Goal: Transaction & Acquisition: Purchase product/service

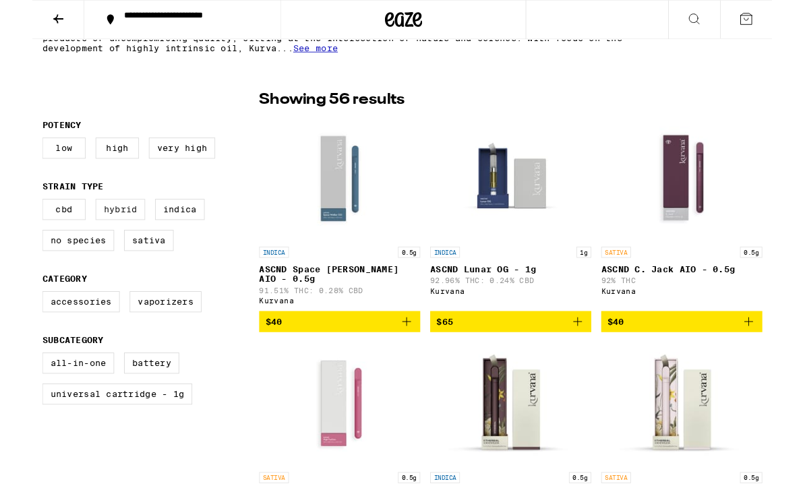
scroll to position [308, 0]
click at [28, 239] on label "CBD" at bounding box center [34, 228] width 47 height 23
click at [14, 219] on input "CBD" at bounding box center [13, 219] width 1 height 1
checkbox input "true"
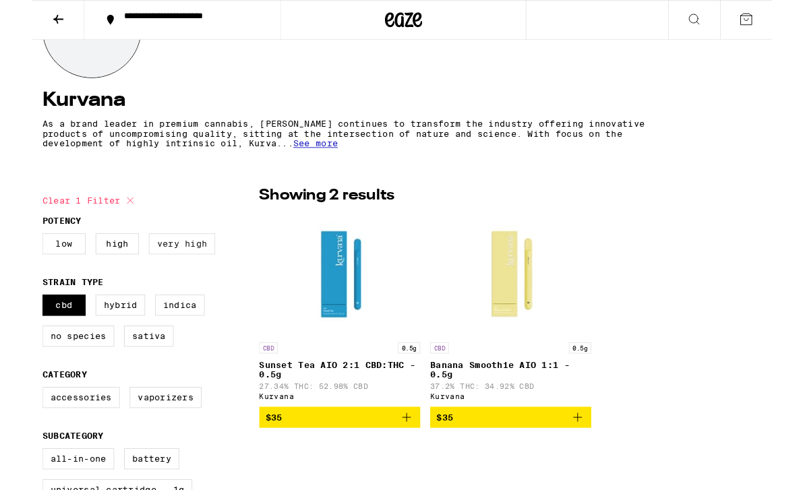
scroll to position [204, 0]
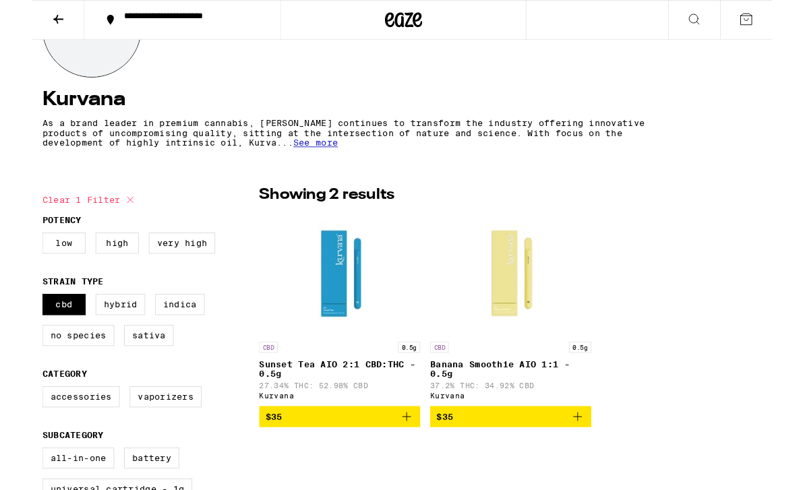
click at [407, 459] on icon "Add to bag" at bounding box center [407, 453] width 9 height 9
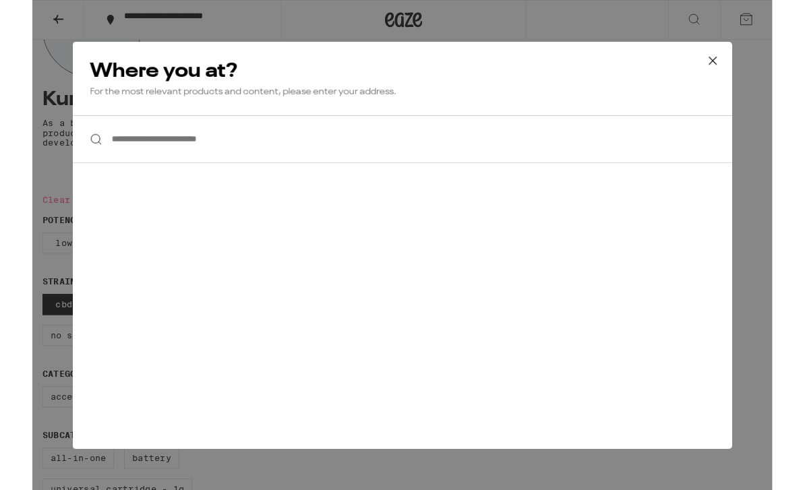
click at [247, 169] on input "**********" at bounding box center [403, 151] width 718 height 52
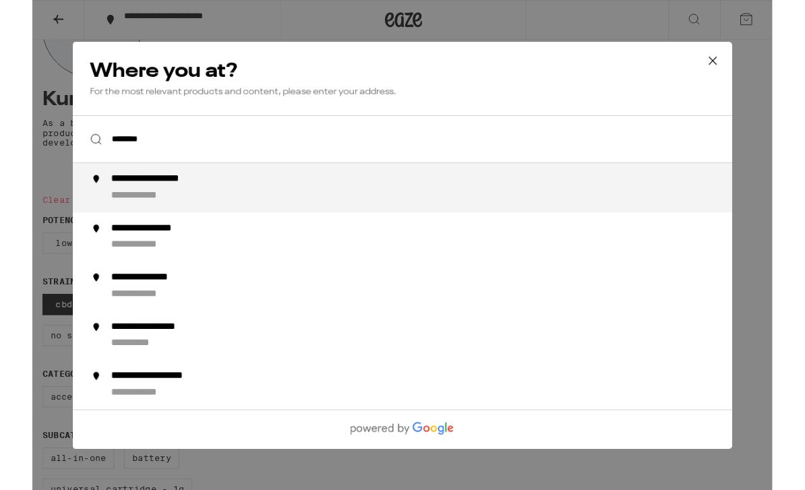
click at [196, 216] on div "**********" at bounding box center [430, 204] width 688 height 32
type input "**********"
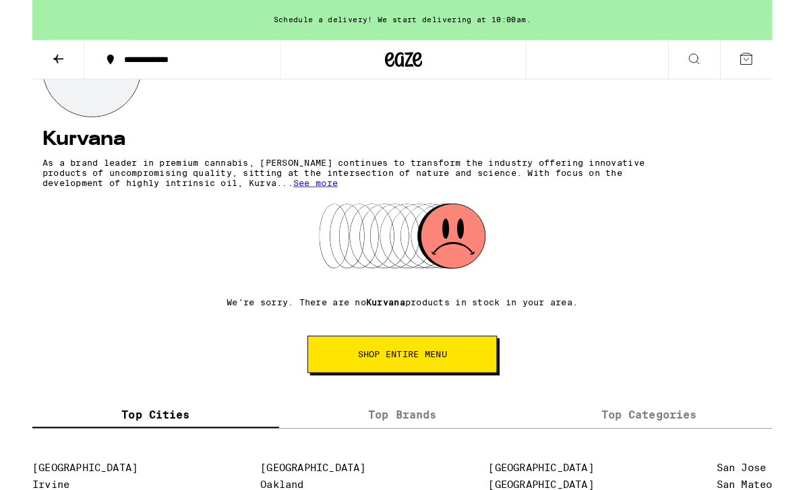
click at [393, 383] on span "SHOP ENTIRE MENU" at bounding box center [402, 385] width 97 height 9
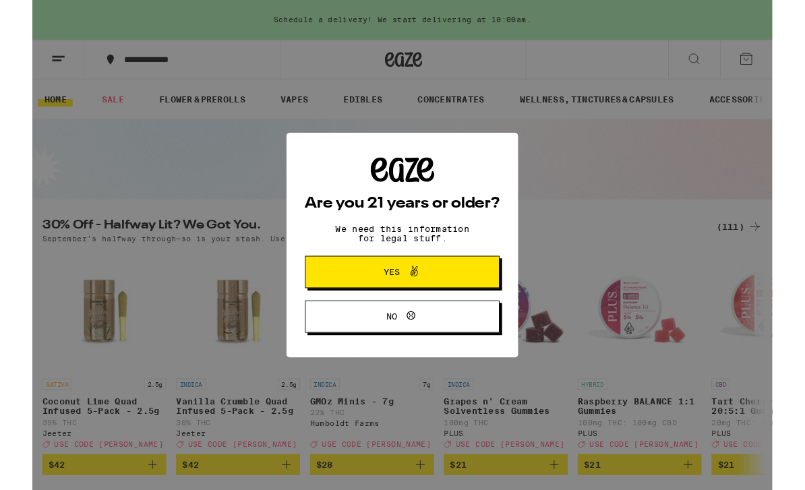
click at [432, 305] on span "Yes" at bounding box center [402, 296] width 103 height 18
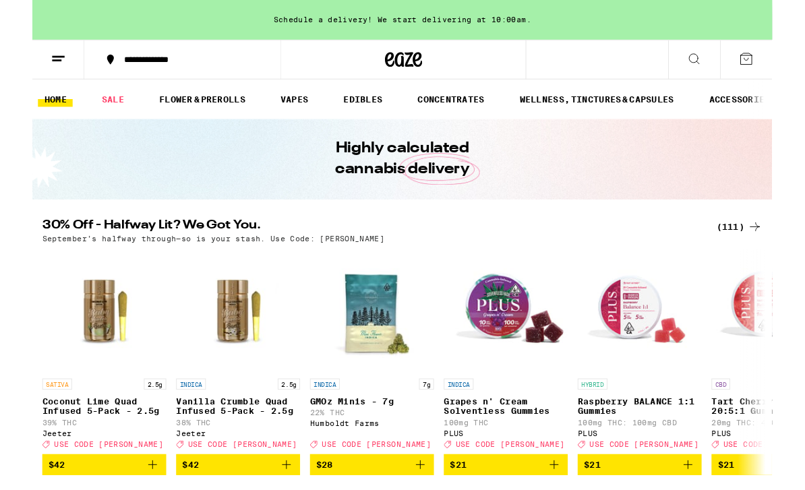
click at [713, 72] on button at bounding box center [720, 65] width 57 height 43
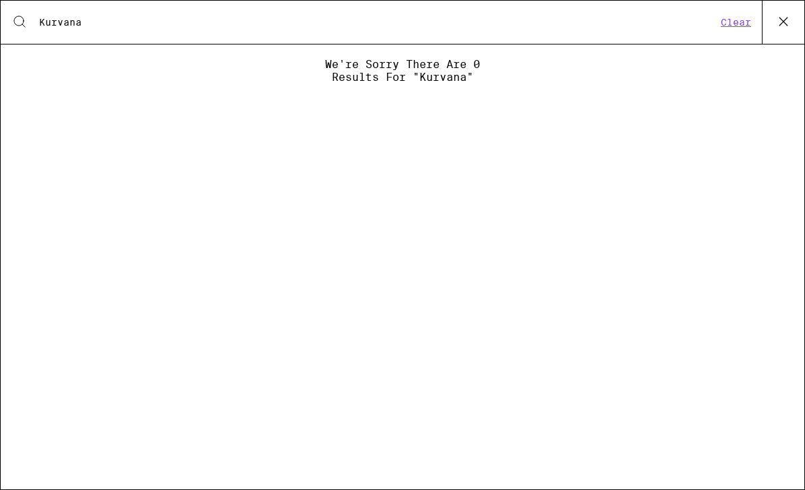
type input "Kurvana"
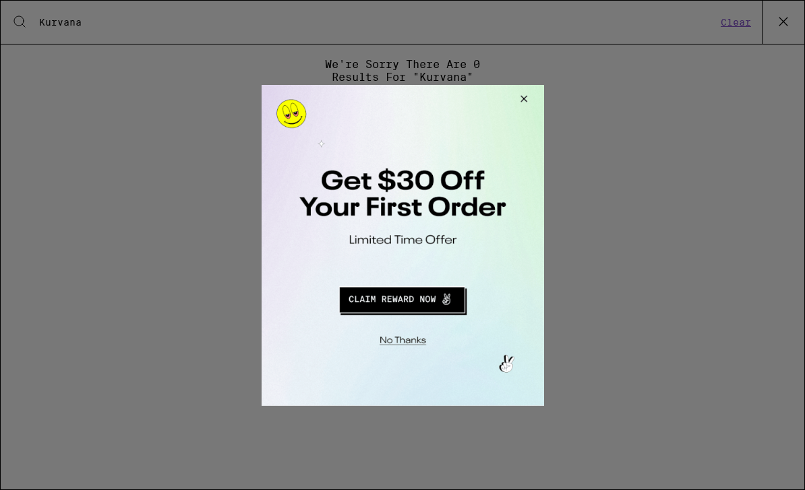
click at [523, 101] on button "Close Modal" at bounding box center [521, 100] width 36 height 32
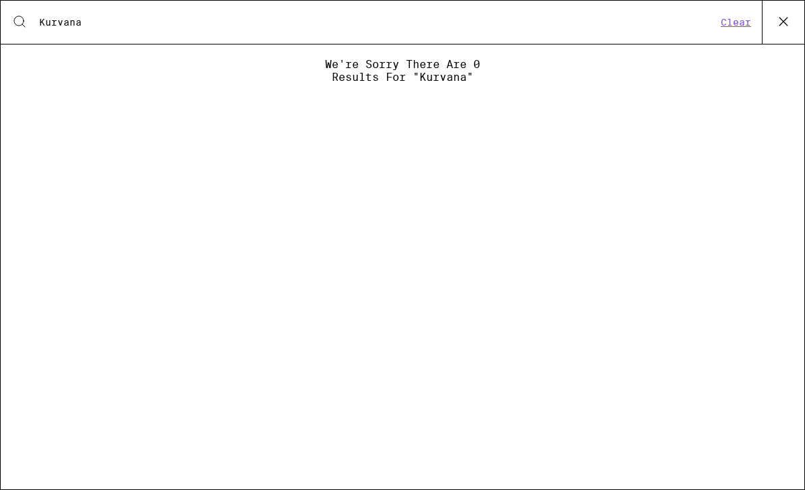
click at [782, 31] on icon at bounding box center [784, 21] width 20 height 20
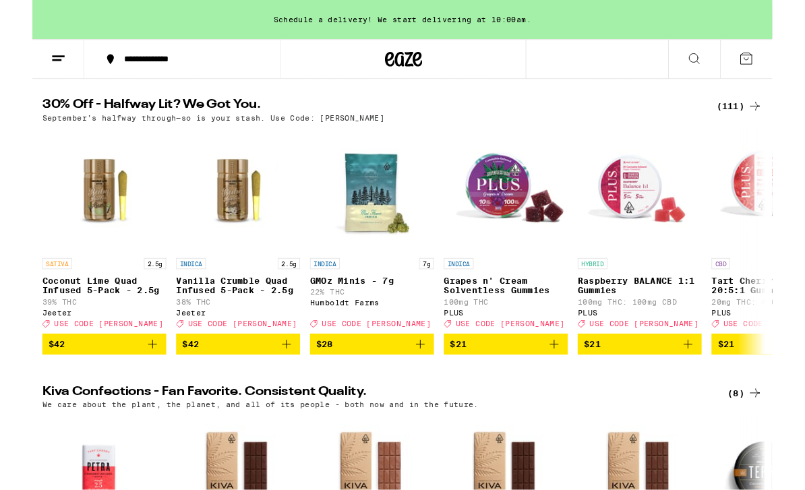
scroll to position [140, 0]
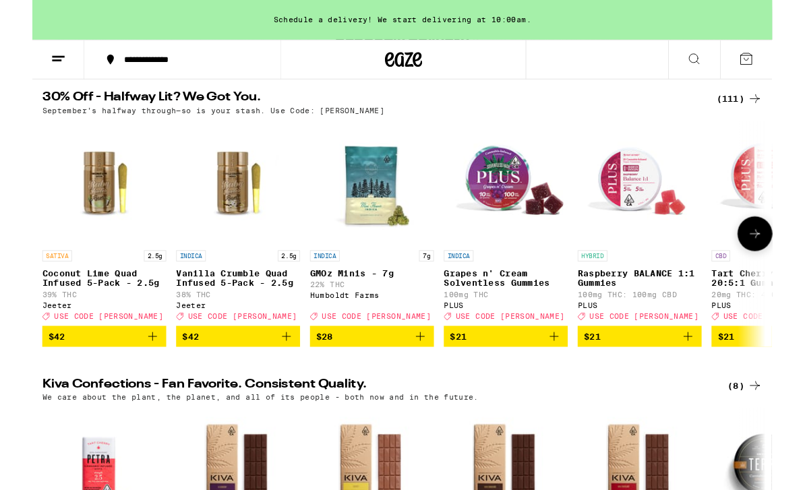
click at [341, 348] on span "USE CODE [PERSON_NAME]" at bounding box center [374, 343] width 119 height 9
